Goal: Find contact information: Find contact information

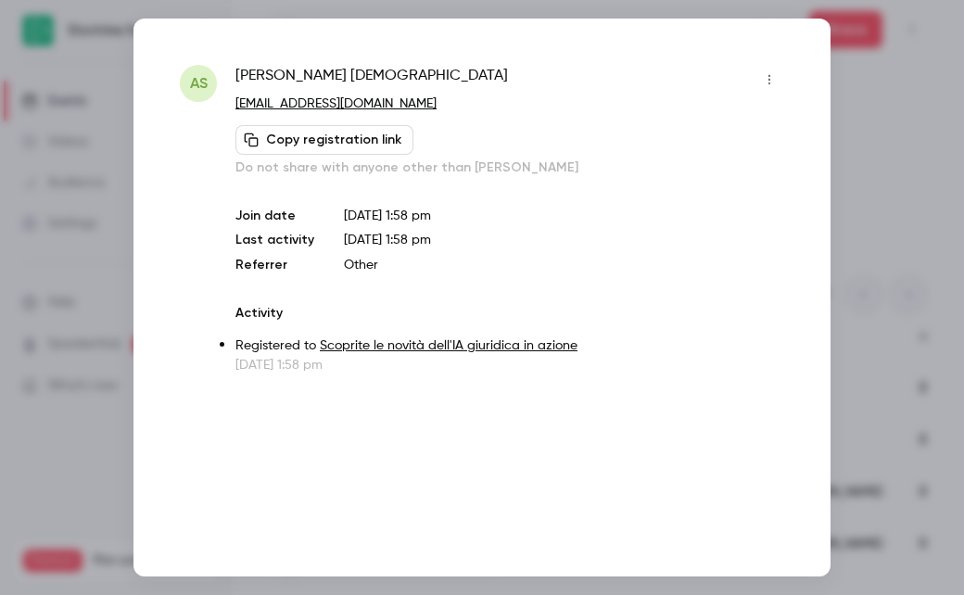
click at [329, 82] on span "[PERSON_NAME]" at bounding box center [371, 80] width 272 height 30
copy div "[PERSON_NAME]"
click at [71, 190] on div at bounding box center [482, 297] width 964 height 595
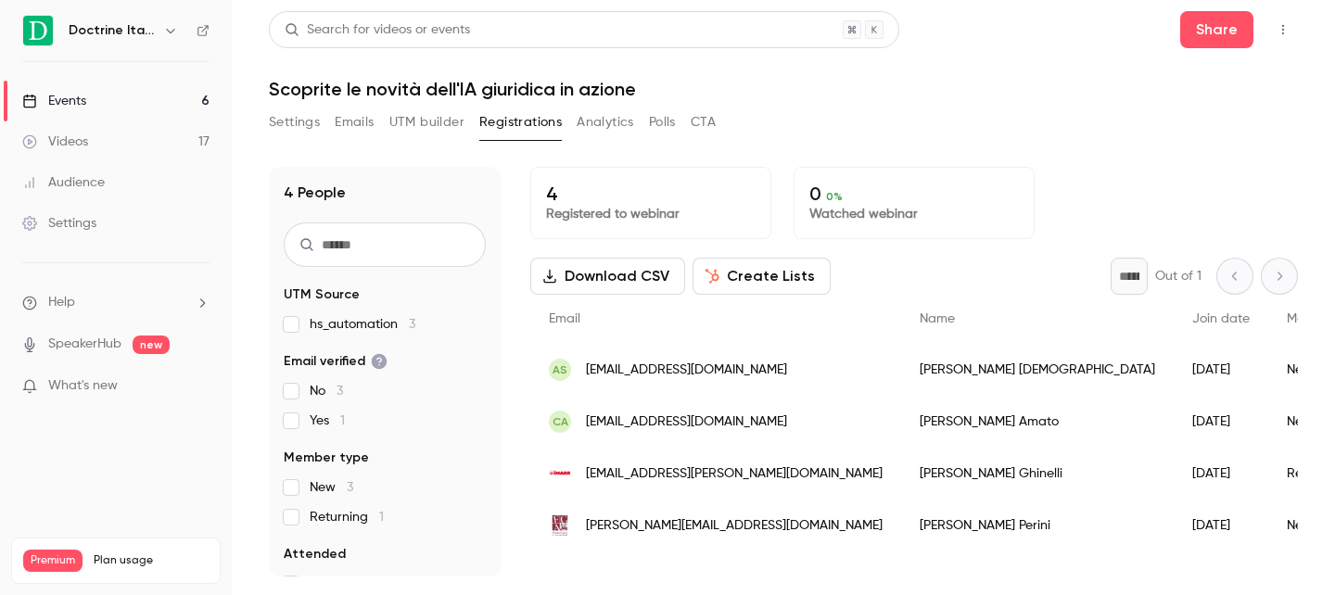
click at [963, 35] on button "button" at bounding box center [1283, 30] width 30 height 30
click at [963, 68] on div "Enter Studio" at bounding box center [1211, 77] width 141 height 19
click at [901, 468] on div "[PERSON_NAME]" at bounding box center [1037, 474] width 272 height 52
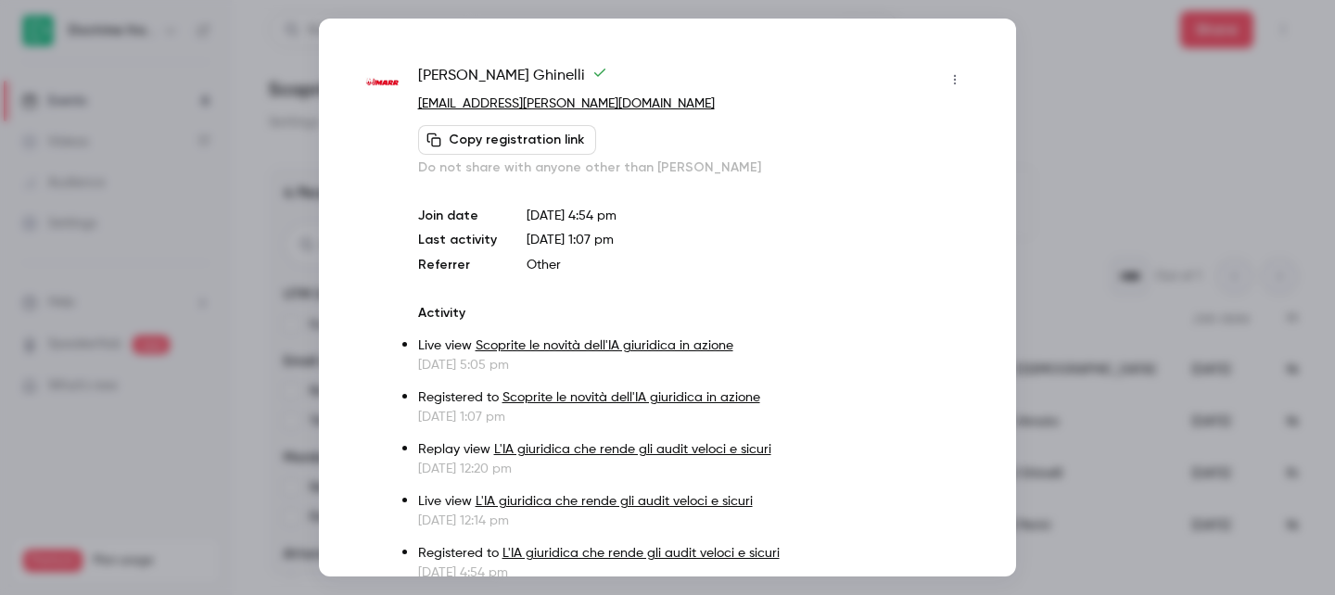
click at [487, 76] on span "[PERSON_NAME]" at bounding box center [512, 80] width 189 height 30
copy div "[PERSON_NAME]"
